Goal: Find specific page/section: Find specific page/section

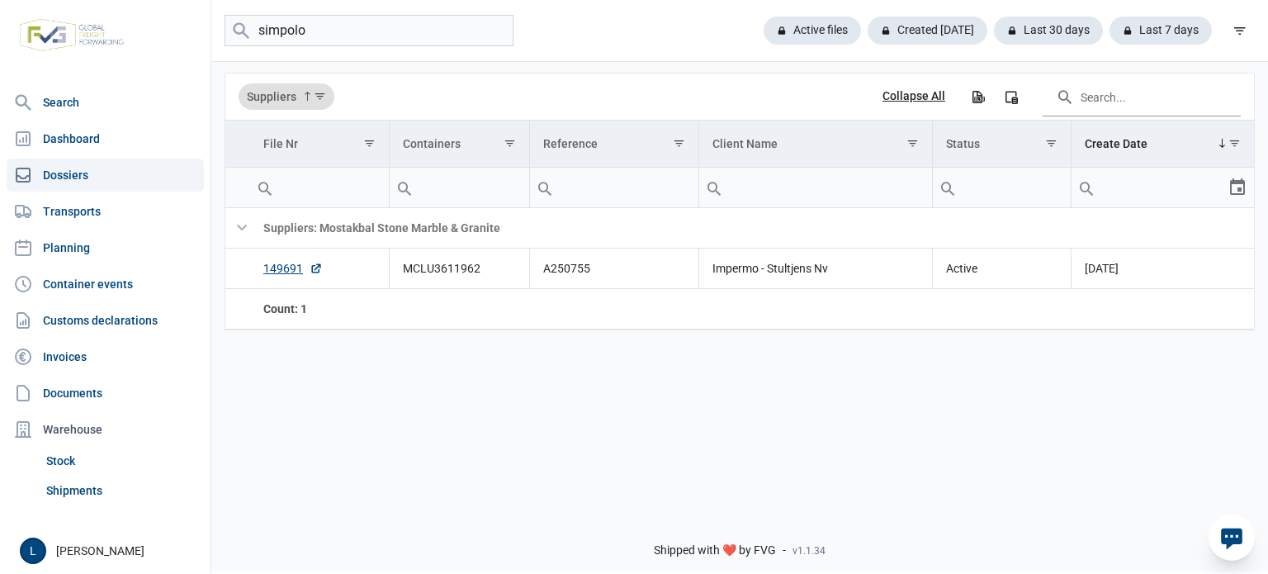
type input "simpolo"
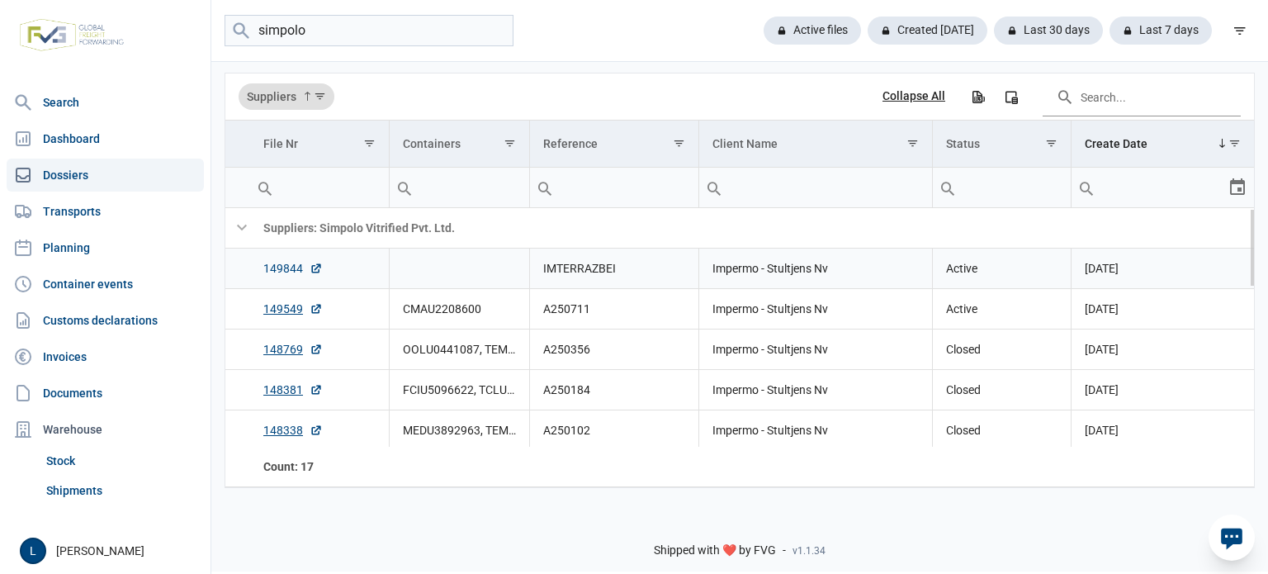
click at [286, 272] on link "149844" at bounding box center [292, 268] width 59 height 17
click at [490, 28] on input "simpolo" at bounding box center [369, 31] width 289 height 32
click at [867, 38] on div "Active files" at bounding box center [927, 31] width 120 height 28
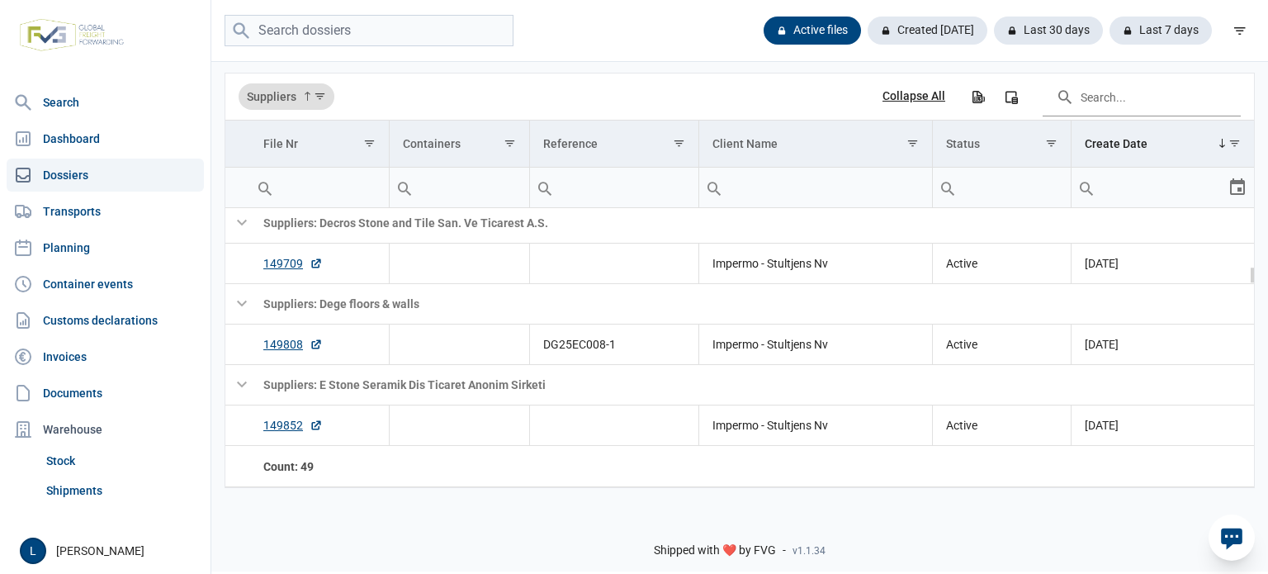
scroll to position [767, 0]
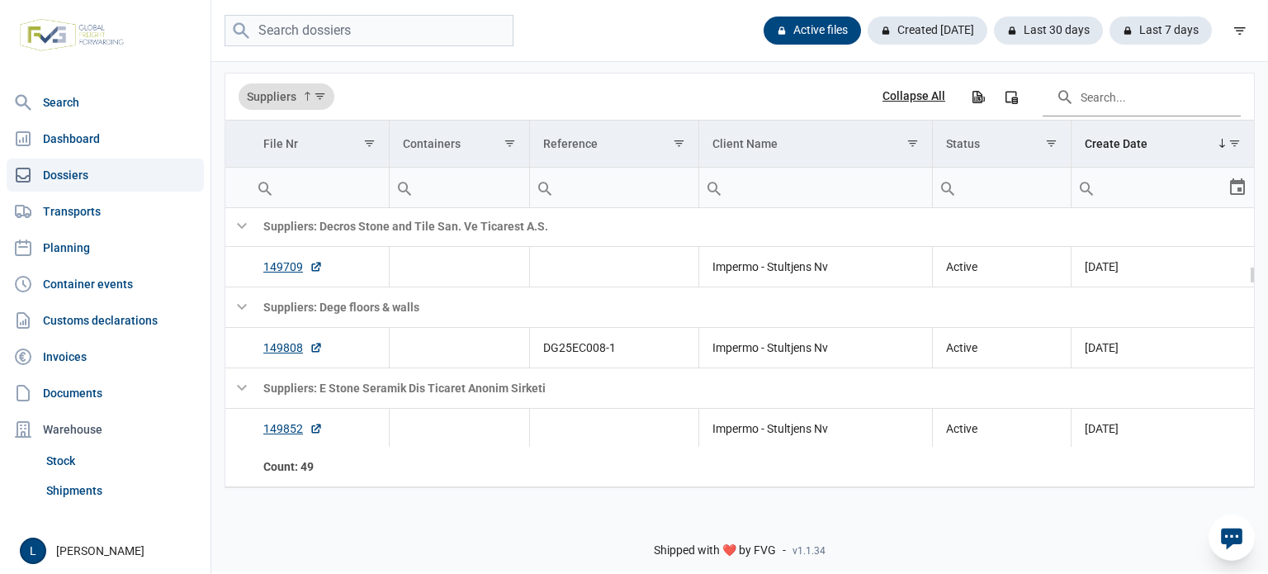
click at [287, 260] on body "For evaluation purposes only. Redistribution prohibited. Please register an exi…" at bounding box center [634, 258] width 1268 height 574
click at [273, 272] on link "149709" at bounding box center [292, 266] width 59 height 17
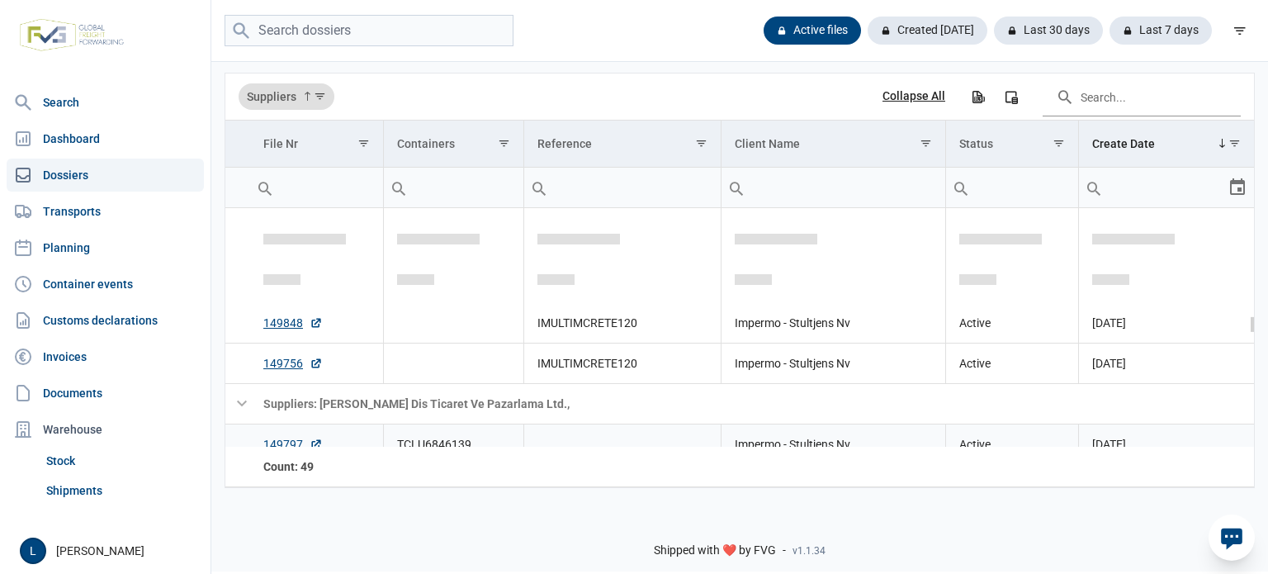
scroll to position [1425, 0]
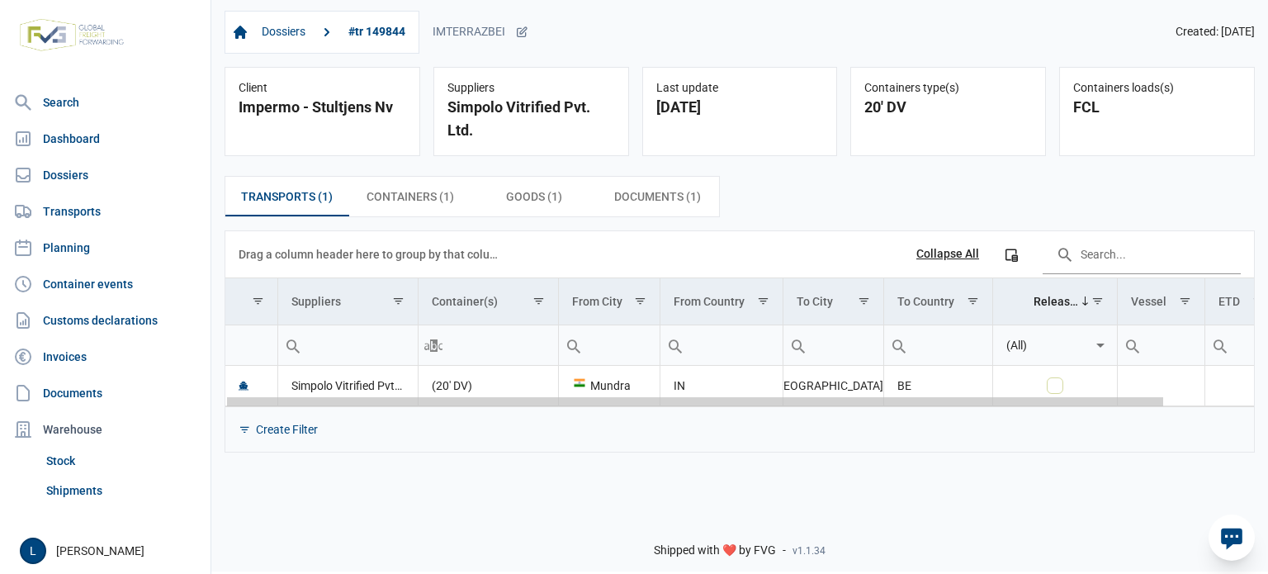
scroll to position [0, 97]
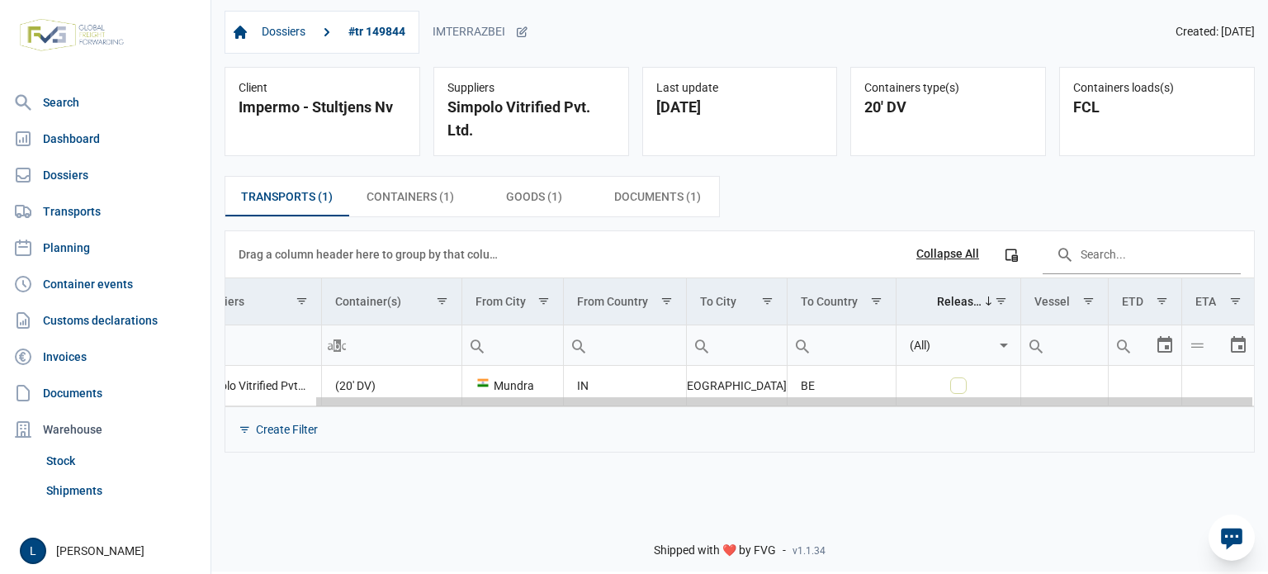
drag, startPoint x: 653, startPoint y: 403, endPoint x: 1148, endPoint y: 406, distance: 495.2
click at [1148, 406] on body "For evaluation purposes only. Redistribution prohibited. Please register an exi…" at bounding box center [634, 258] width 1268 height 574
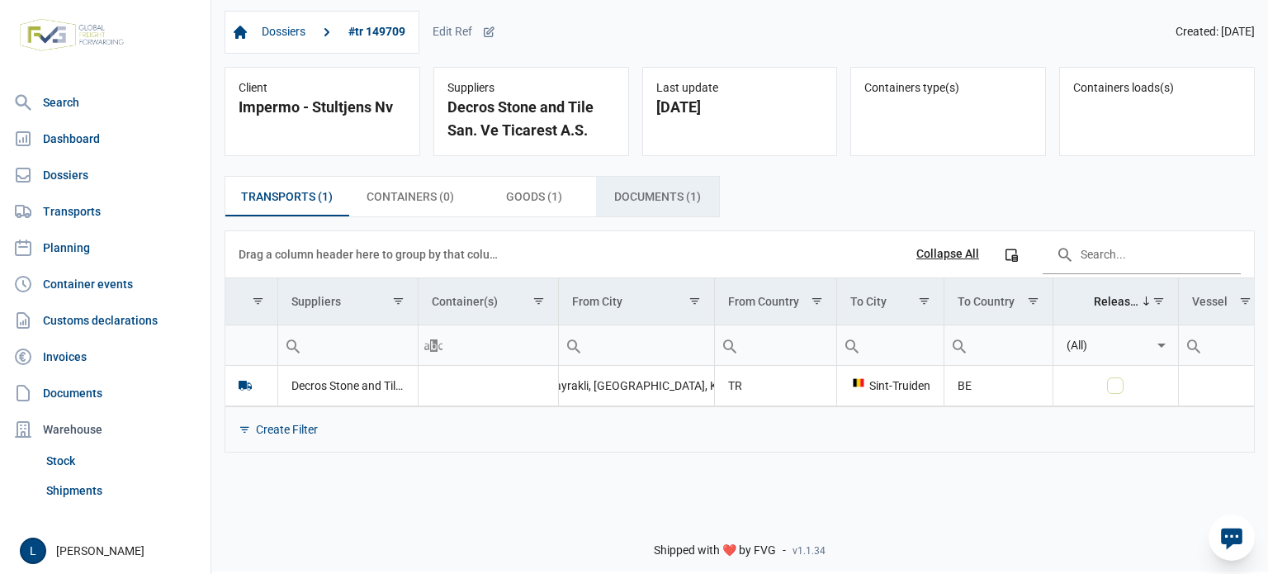
drag, startPoint x: 632, startPoint y: 191, endPoint x: 607, endPoint y: 201, distance: 26.4
click at [634, 191] on span "Documents (1) Documents (1)" at bounding box center [657, 197] width 87 height 20
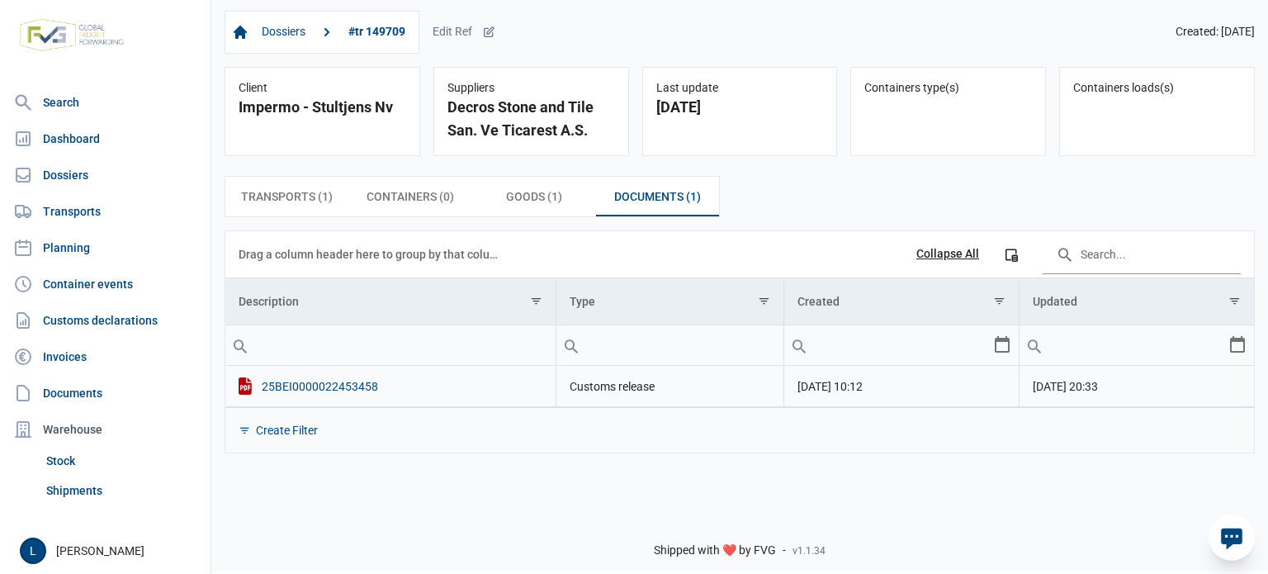
click at [304, 389] on div "25BEI0000022453458" at bounding box center [391, 385] width 304 height 17
